Goal: Task Accomplishment & Management: Complete application form

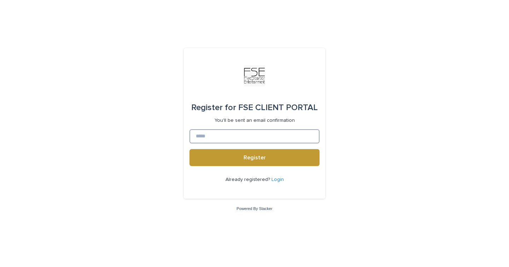
click at [204, 136] on input at bounding box center [255, 136] width 130 height 14
type input "**********"
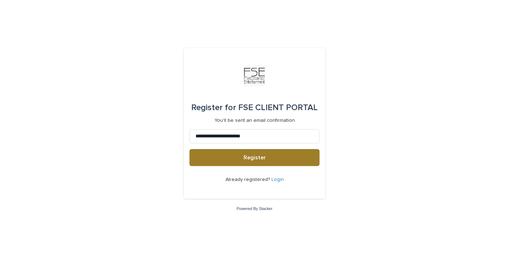
click at [250, 159] on span "Register" at bounding box center [255, 158] width 22 height 6
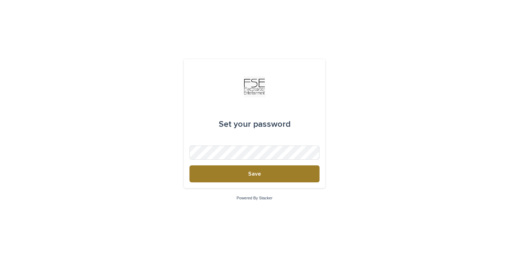
click at [270, 172] on button "Save" at bounding box center [255, 173] width 130 height 17
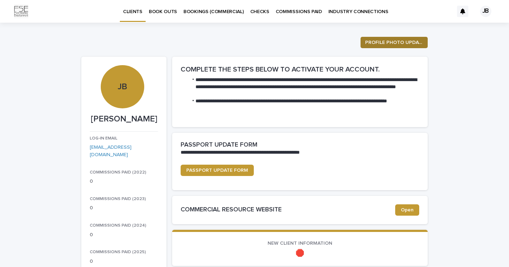
click at [396, 45] on span "PROFILE PHOTO UPDATE" at bounding box center [394, 42] width 58 height 7
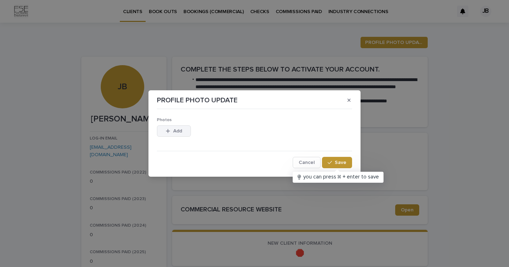
click at [171, 133] on div "button" at bounding box center [169, 130] width 7 height 5
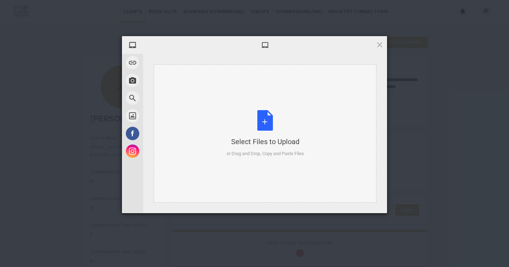
click at [258, 138] on div "Select Files to Upload" at bounding box center [265, 142] width 77 height 10
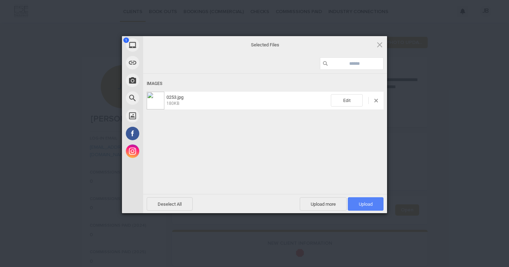
click at [372, 205] on span "Upload 1" at bounding box center [366, 203] width 14 height 5
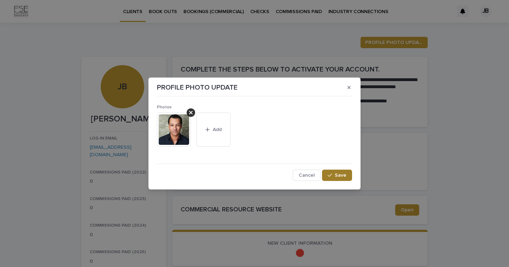
click at [328, 173] on icon "button" at bounding box center [330, 175] width 4 height 5
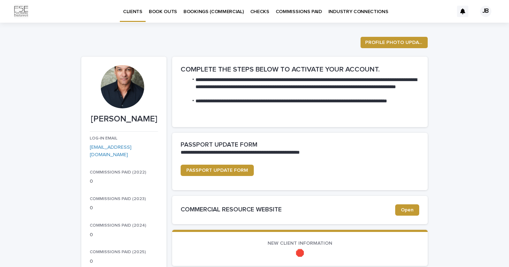
click at [124, 79] on div at bounding box center [122, 86] width 43 height 43
click at [123, 81] on div at bounding box center [122, 86] width 43 height 43
click at [384, 41] on span "PROFILE PHOTO UPDATE" at bounding box center [394, 42] width 58 height 7
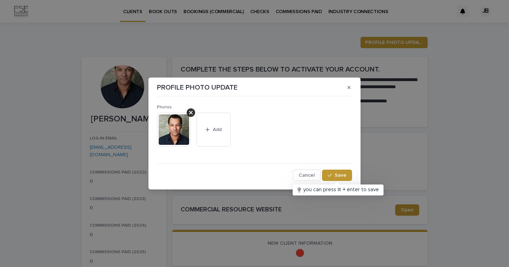
click at [174, 126] on img at bounding box center [174, 129] width 34 height 34
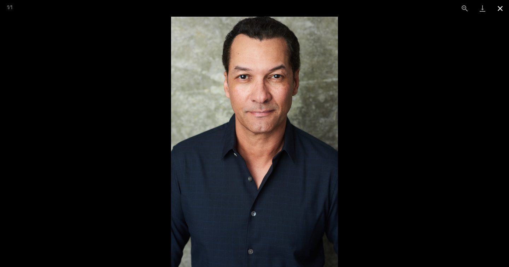
click at [500, 7] on button "Close gallery" at bounding box center [501, 8] width 18 height 17
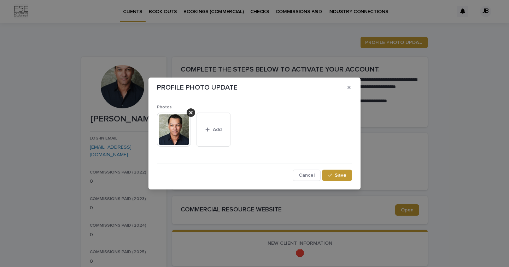
click at [176, 131] on img at bounding box center [174, 129] width 34 height 34
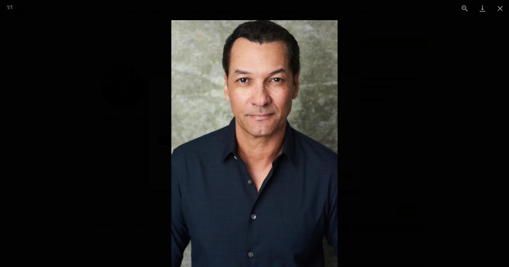
drag, startPoint x: 275, startPoint y: 87, endPoint x: 270, endPoint y: 91, distance: 6.8
click at [270, 91] on img at bounding box center [255, 144] width 166 height 249
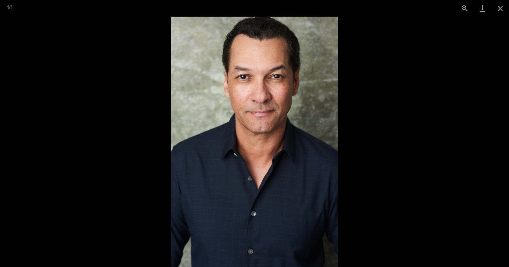
click at [113, 123] on picture at bounding box center [254, 142] width 509 height 250
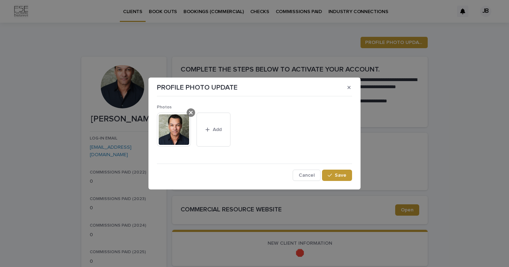
click at [191, 112] on icon at bounding box center [191, 113] width 4 height 4
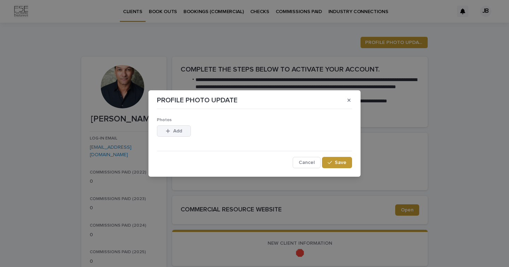
click at [178, 128] on span "Add" at bounding box center [177, 130] width 9 height 5
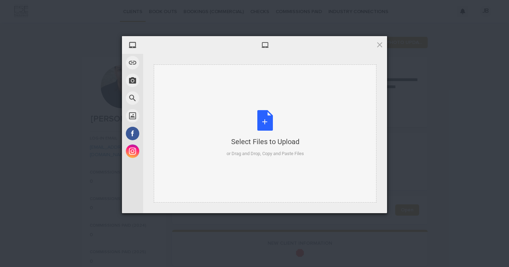
click at [267, 123] on div "Select Files to Upload or Drag and Drop, Copy and Paste Files" at bounding box center [265, 133] width 77 height 47
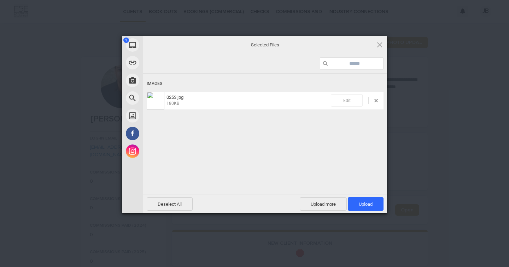
click at [355, 97] on span "Edit" at bounding box center [347, 100] width 32 height 12
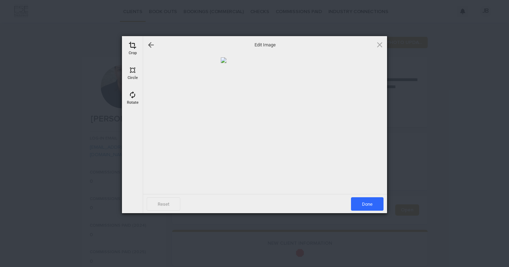
click at [274, 107] on div at bounding box center [265, 123] width 237 height 133
click at [134, 46] on span at bounding box center [133, 45] width 8 height 8
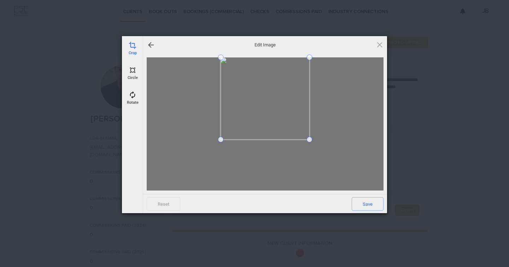
click at [310, 139] on span at bounding box center [310, 140] width 6 height 6
click at [371, 204] on span "Save" at bounding box center [368, 203] width 32 height 13
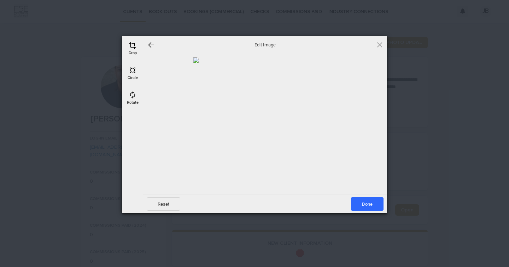
click at [278, 95] on div at bounding box center [265, 123] width 237 height 133
click at [365, 207] on span "Done" at bounding box center [367, 203] width 33 height 13
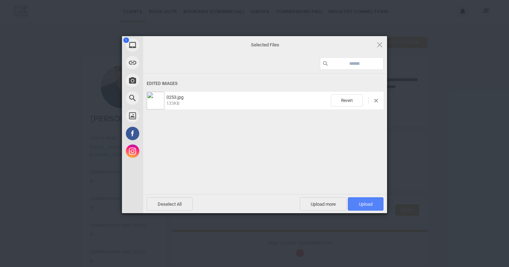
click at [360, 202] on span "Upload 1" at bounding box center [366, 203] width 14 height 5
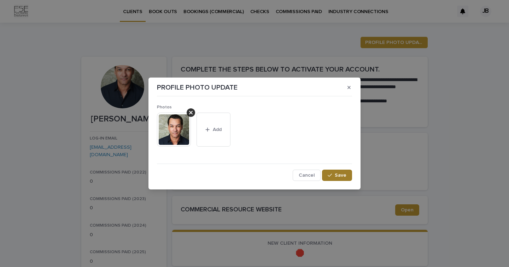
click at [340, 178] on button "Save" at bounding box center [337, 174] width 30 height 11
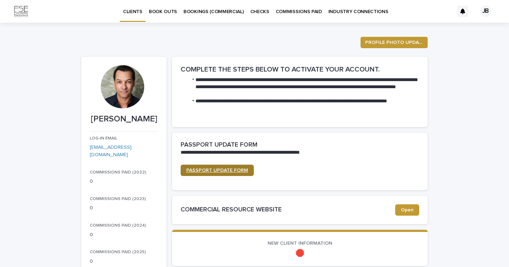
click at [205, 168] on span "PASSPORT UPDATE FORM" at bounding box center [217, 170] width 62 height 5
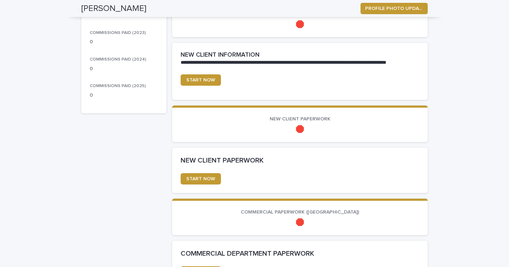
scroll to position [166, 0]
click at [190, 79] on span "START NOW" at bounding box center [200, 79] width 29 height 5
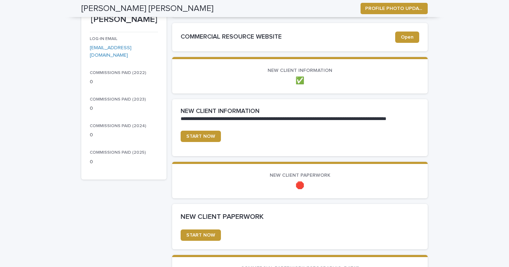
scroll to position [152, 0]
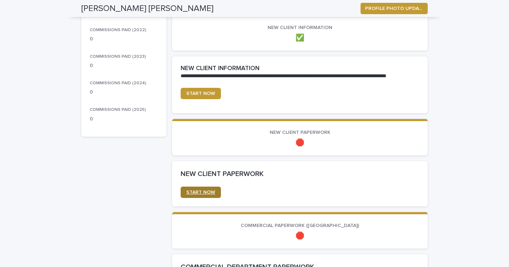
click at [192, 190] on span "START NOW" at bounding box center [200, 192] width 29 height 5
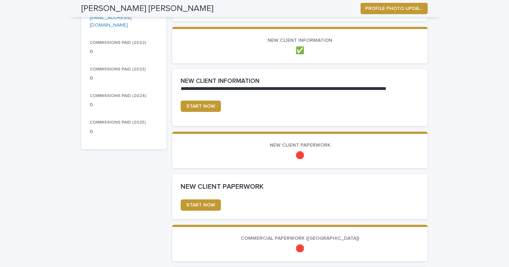
scroll to position [137, 0]
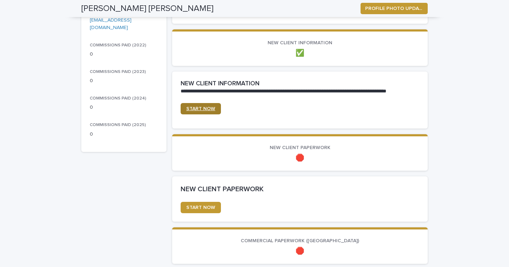
click at [190, 108] on span "START NOW" at bounding box center [200, 108] width 29 height 5
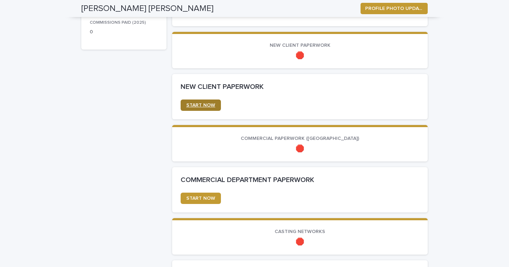
scroll to position [267, 0]
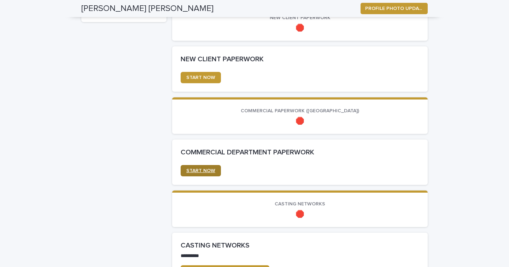
click at [195, 167] on link "START NOW" at bounding box center [201, 170] width 40 height 11
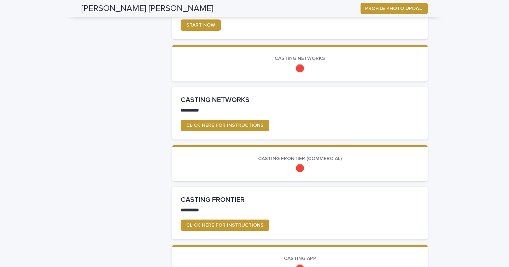
scroll to position [415, 0]
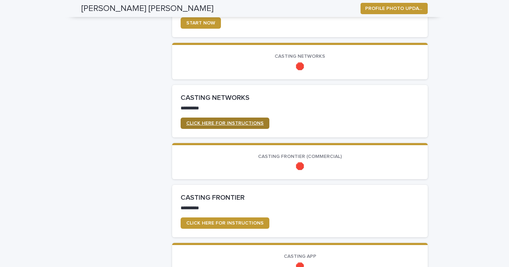
click at [230, 123] on span "CLICK HERE FOR INSTRUCTIONS" at bounding box center [224, 123] width 77 height 5
click at [231, 124] on span "CLICK HERE FOR INSTRUCTIONS" at bounding box center [224, 123] width 77 height 5
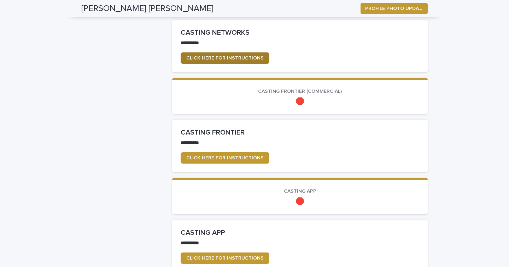
scroll to position [527, 0]
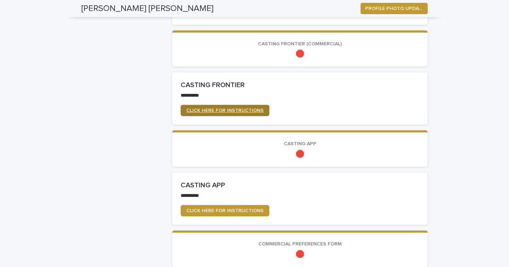
click at [245, 115] on link "CLICK HERE FOR INSTRUCTIONS" at bounding box center [225, 110] width 89 height 11
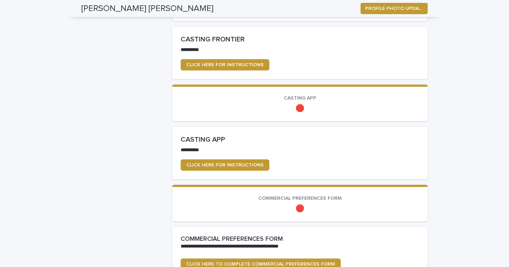
scroll to position [608, 0]
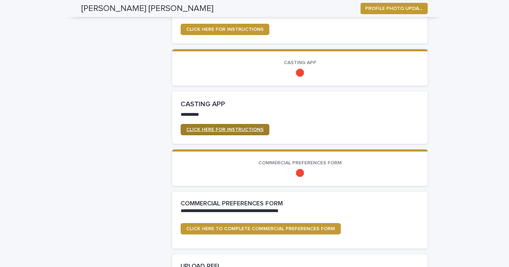
click at [209, 129] on span "CLICK HERE FOR INSTRUCTIONS" at bounding box center [224, 129] width 77 height 5
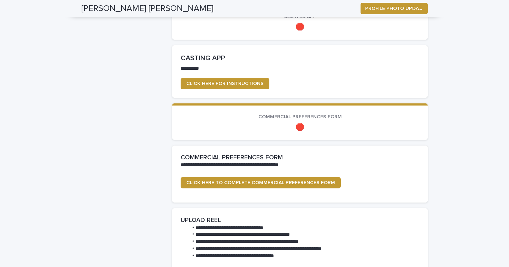
scroll to position [654, 0]
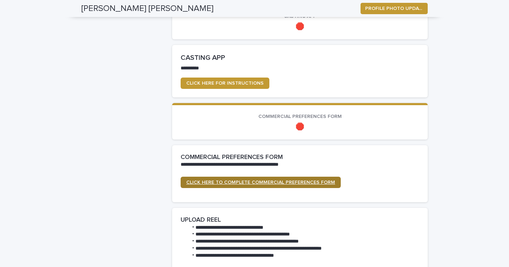
click at [244, 180] on span "CLICK HERE TO COMPLETE COMMERCIAL PREFERENCES FORM" at bounding box center [260, 182] width 149 height 5
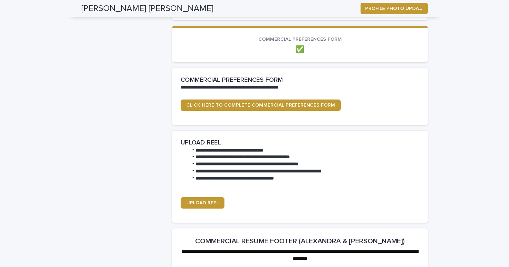
scroll to position [722, 0]
